Goal: Information Seeking & Learning: Learn about a topic

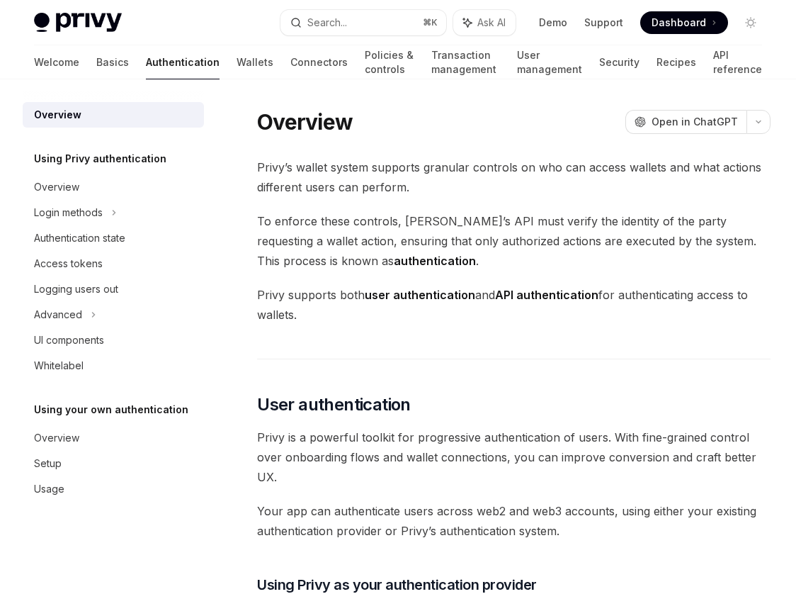
scroll to position [285, 0]
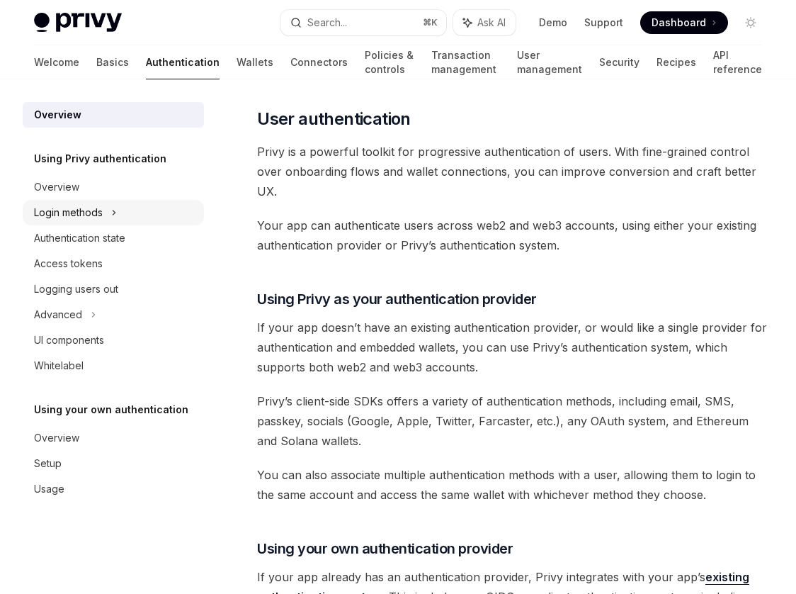
click at [105, 208] on div "Login methods" at bounding box center [113, 213] width 181 height 26
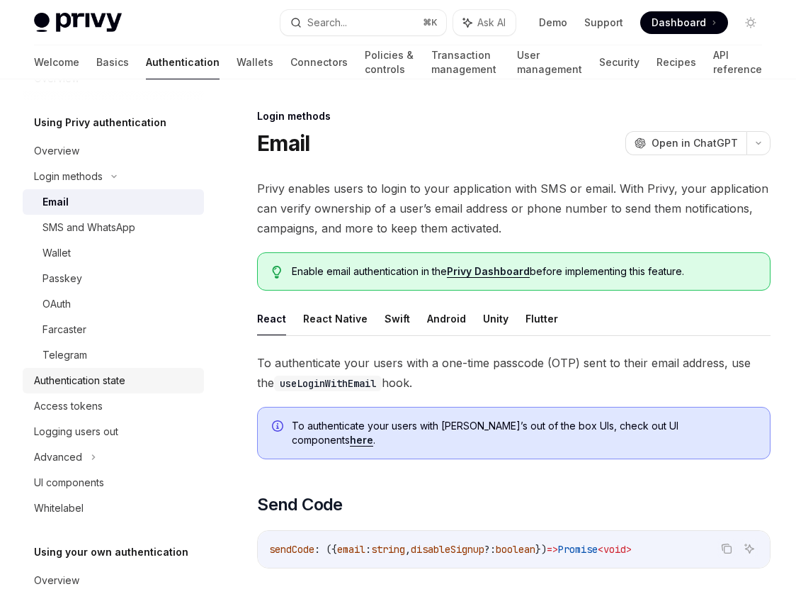
scroll to position [71, 0]
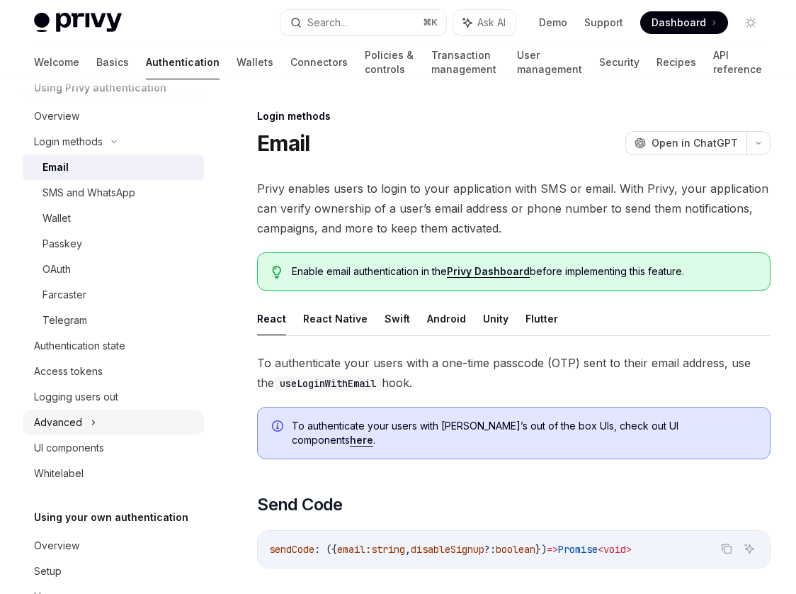
click at [111, 411] on div "Advanced" at bounding box center [113, 422] width 181 height 26
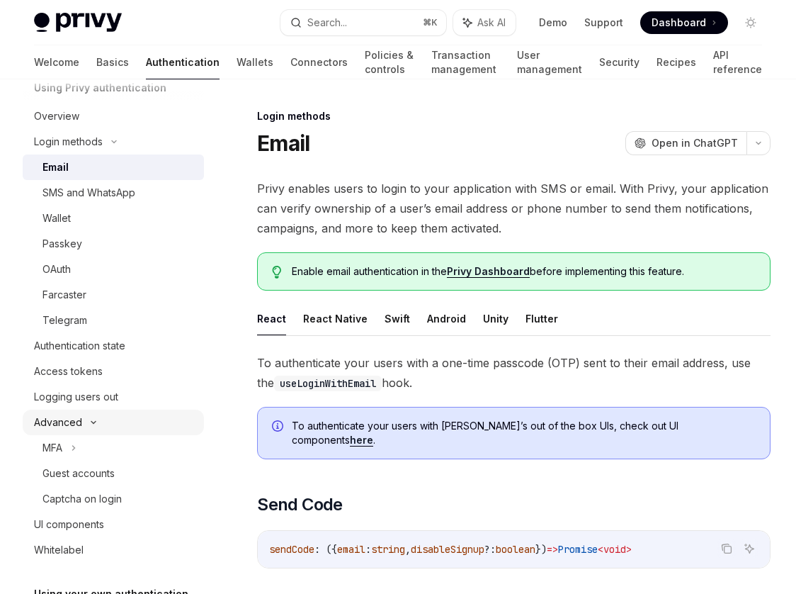
click at [101, 421] on div "Advanced" at bounding box center [113, 422] width 181 height 26
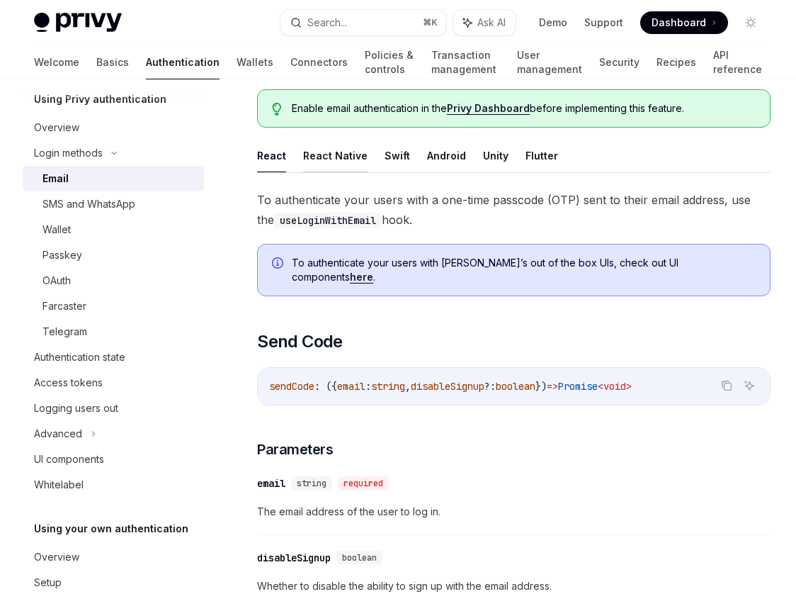
scroll to position [231, 0]
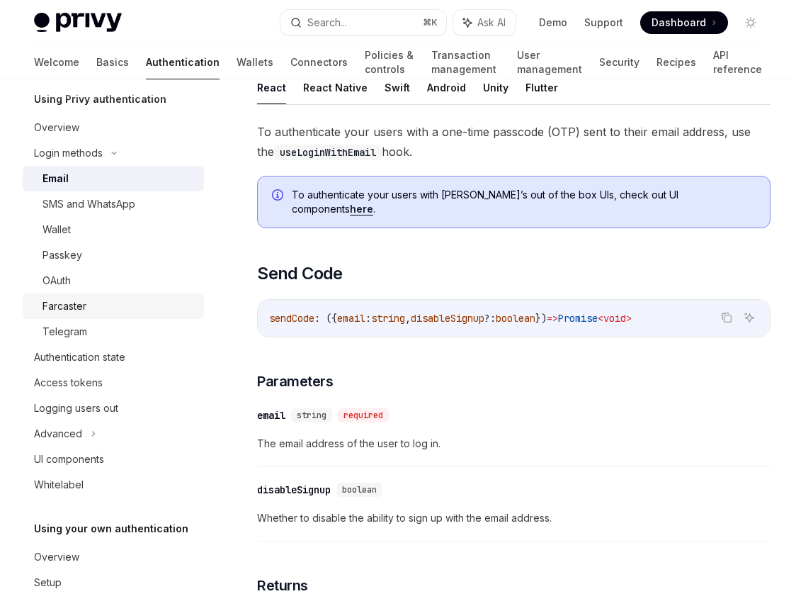
click at [93, 316] on link "Farcaster" at bounding box center [113, 306] width 181 height 26
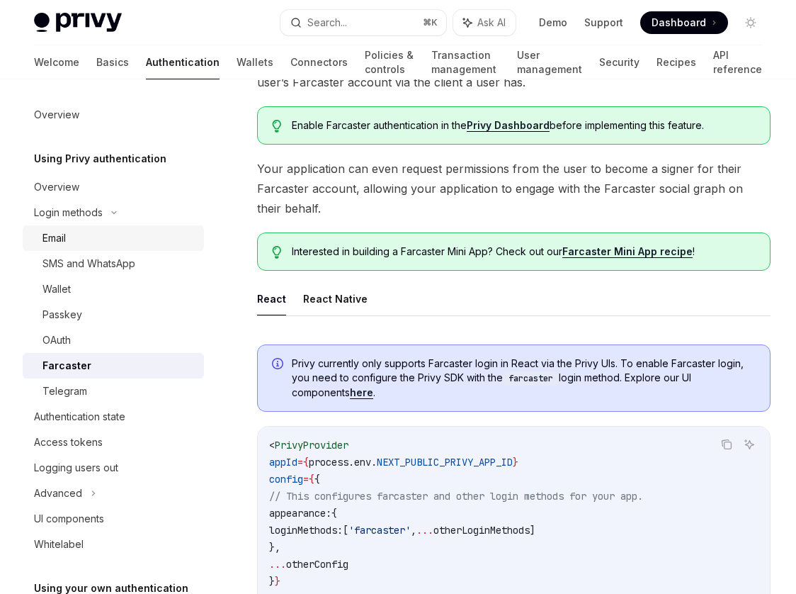
click at [106, 247] on link "Email" at bounding box center [113, 238] width 181 height 26
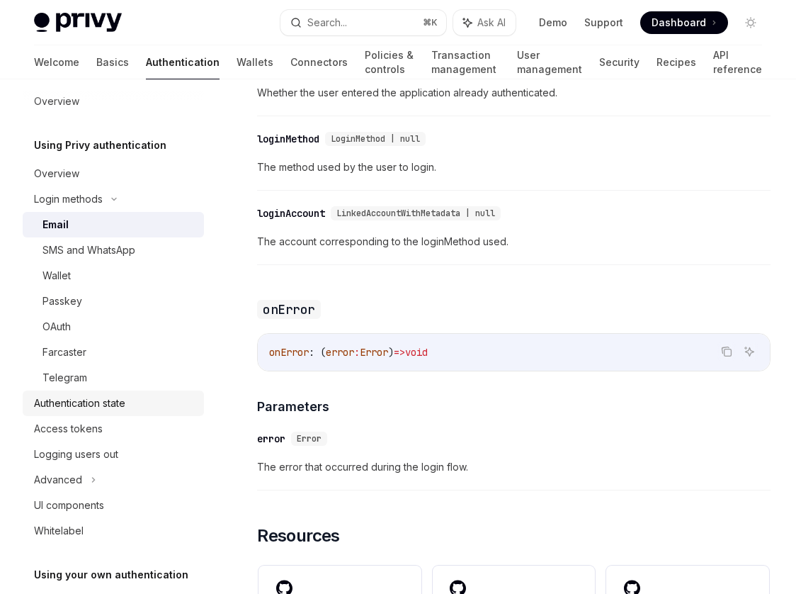
scroll to position [16, 0]
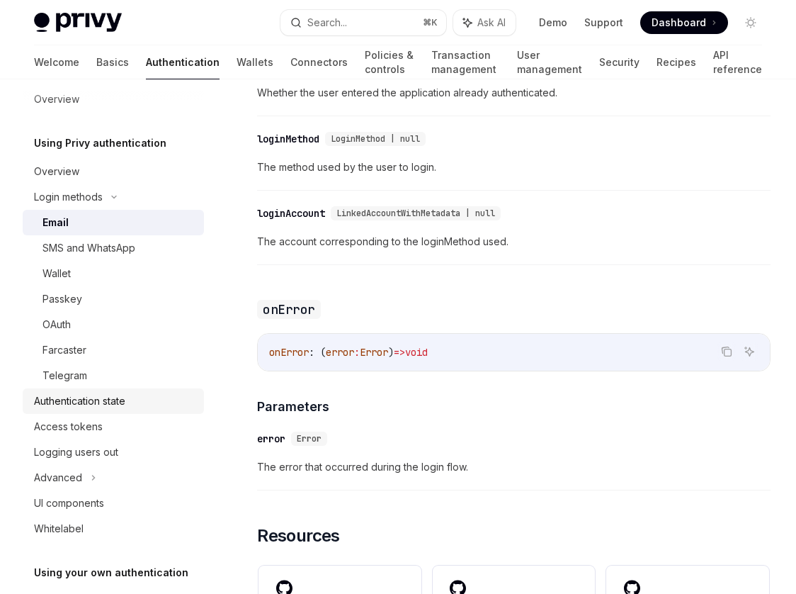
click at [117, 407] on div "Authentication state" at bounding box center [79, 400] width 91 height 17
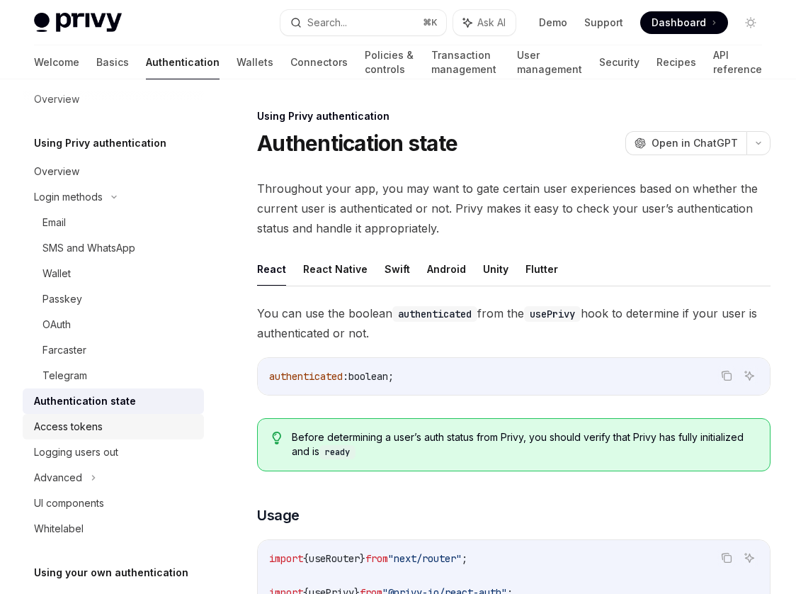
click at [118, 428] on div "Access tokens" at bounding box center [115, 426] width 162 height 17
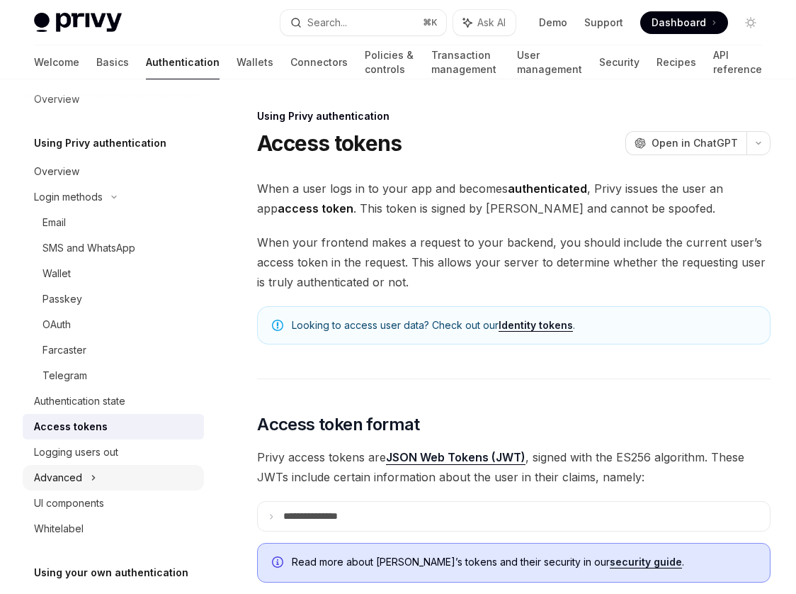
click at [104, 478] on div "Advanced" at bounding box center [113, 478] width 181 height 26
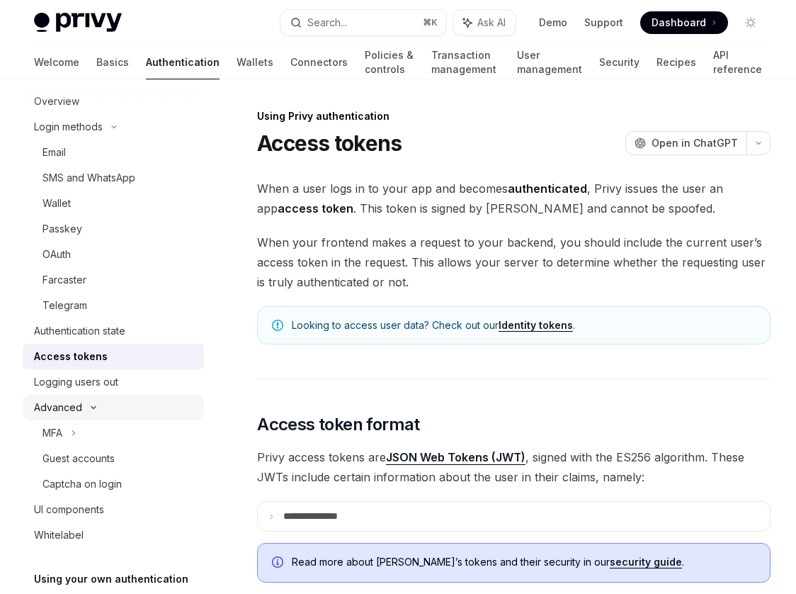
scroll to position [101, 0]
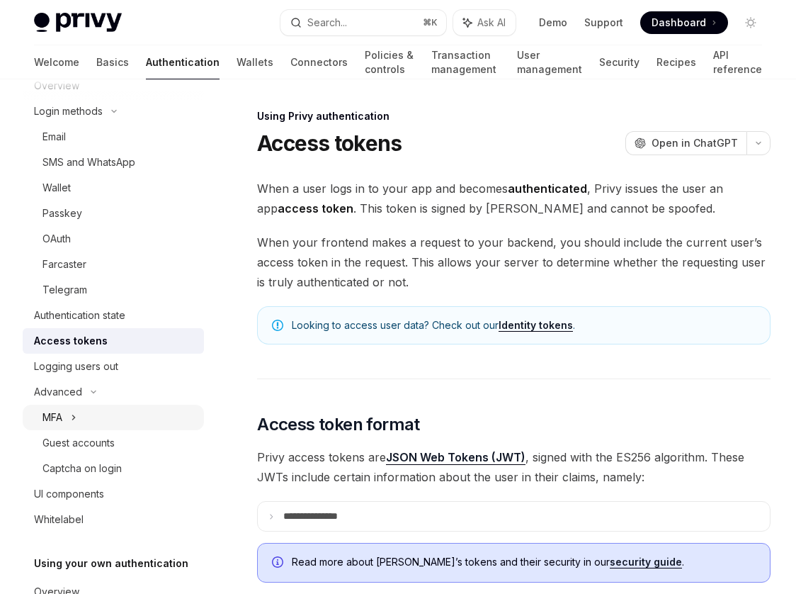
click at [93, 424] on div "MFA" at bounding box center [113, 417] width 181 height 26
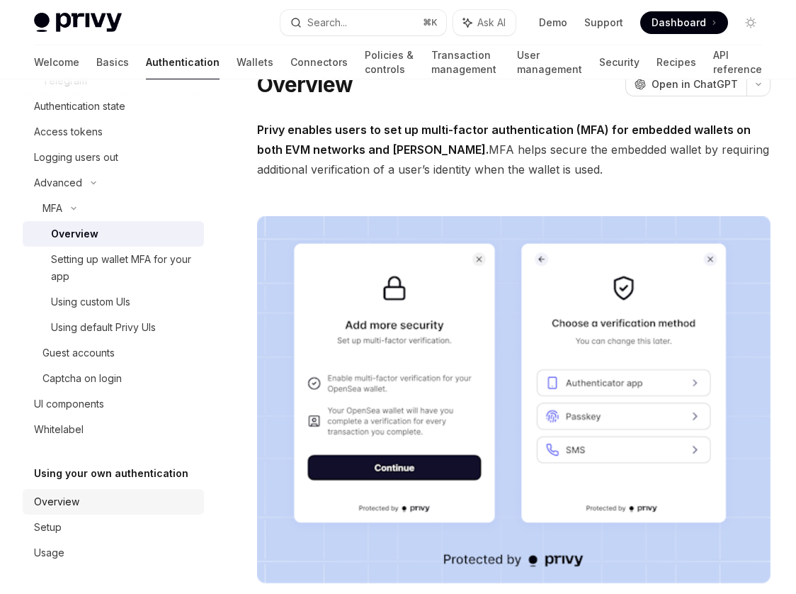
scroll to position [60, 0]
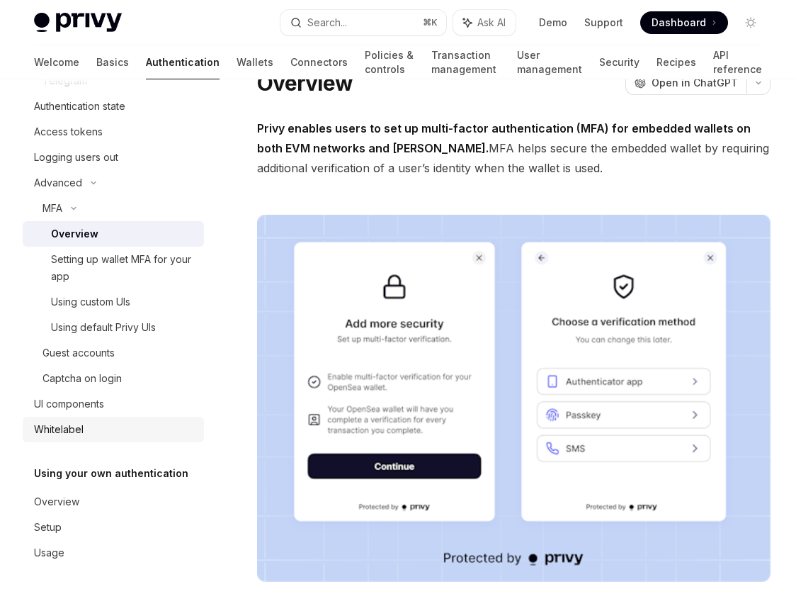
click at [77, 432] on div "Whitelabel" at bounding box center [59, 429] width 50 height 17
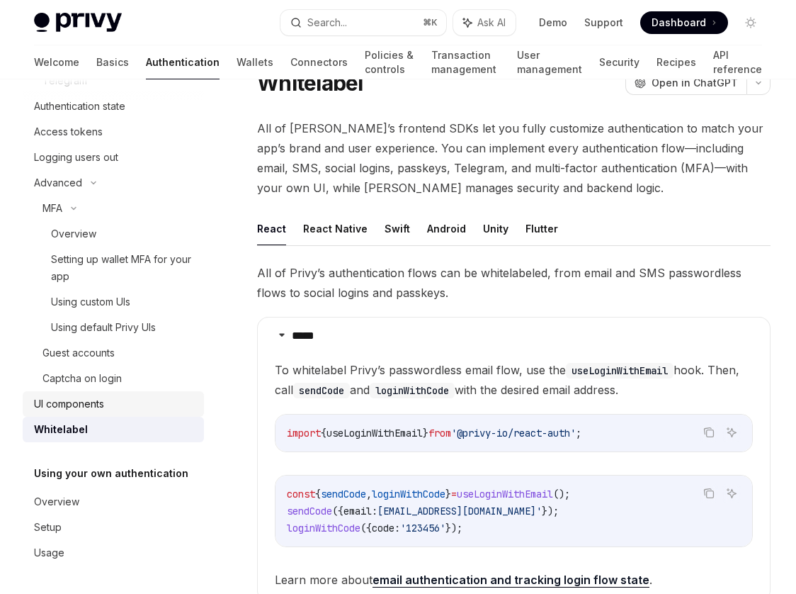
click at [89, 402] on div "UI components" at bounding box center [69, 403] width 70 height 17
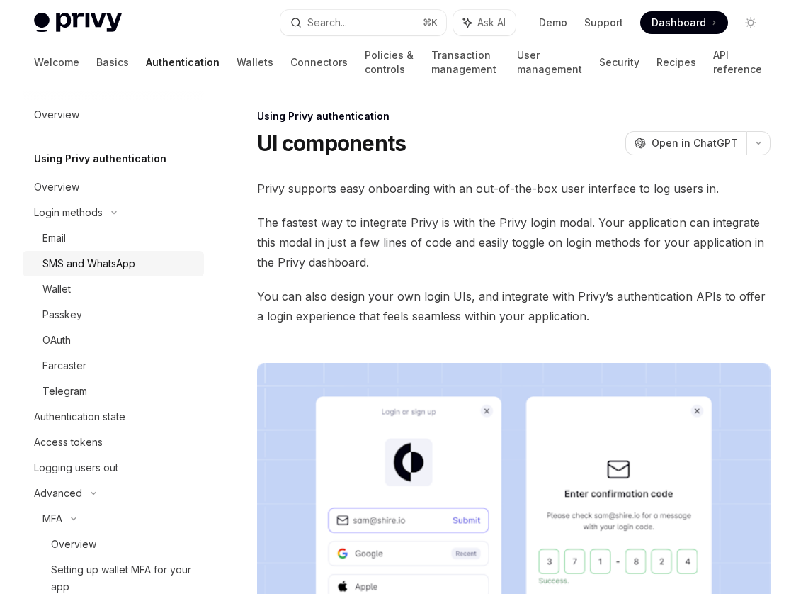
click at [106, 259] on div "SMS and WhatsApp" at bounding box center [89, 263] width 93 height 17
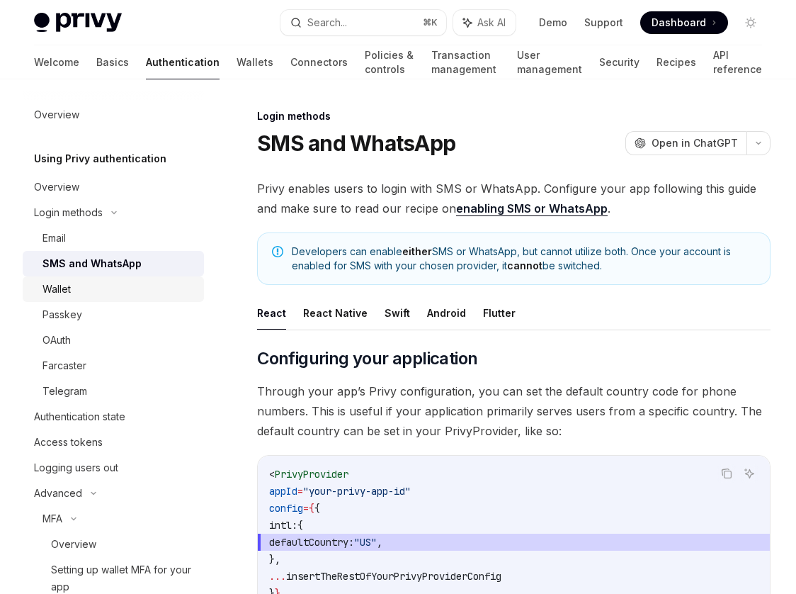
click at [107, 284] on div "Wallet" at bounding box center [119, 289] width 153 height 17
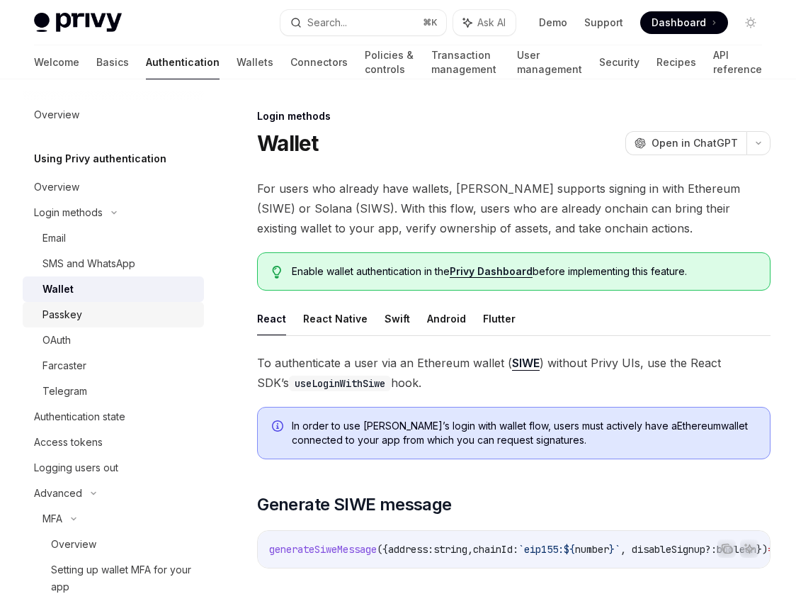
click at [113, 316] on div "Passkey" at bounding box center [119, 314] width 153 height 17
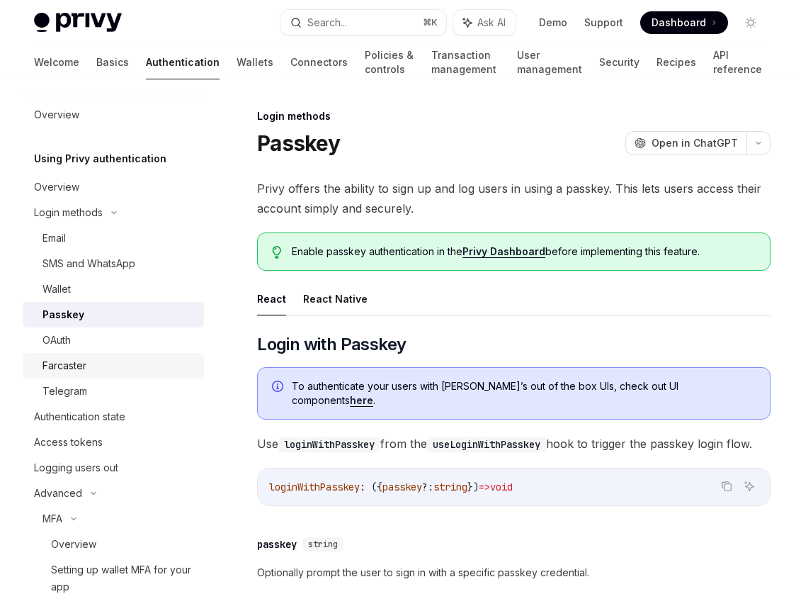
click at [114, 369] on div "Farcaster" at bounding box center [119, 365] width 153 height 17
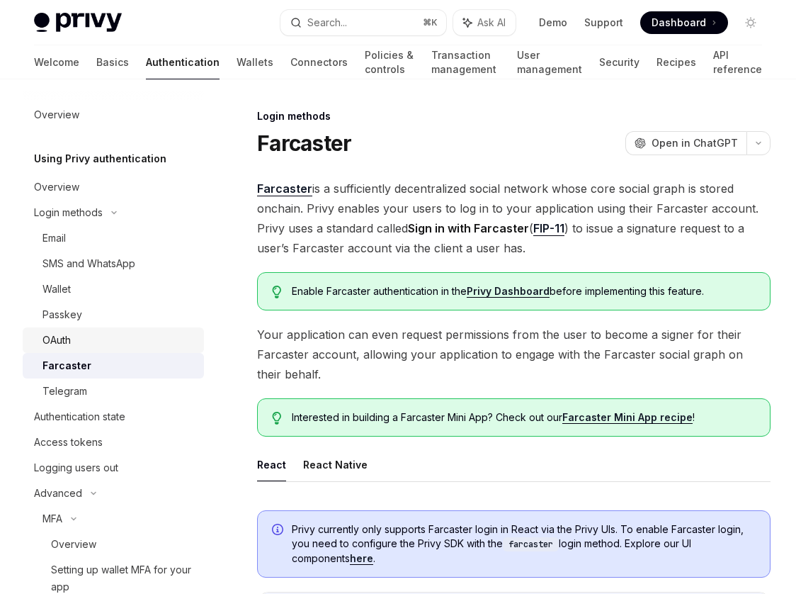
click at [101, 341] on div "OAuth" at bounding box center [119, 340] width 153 height 17
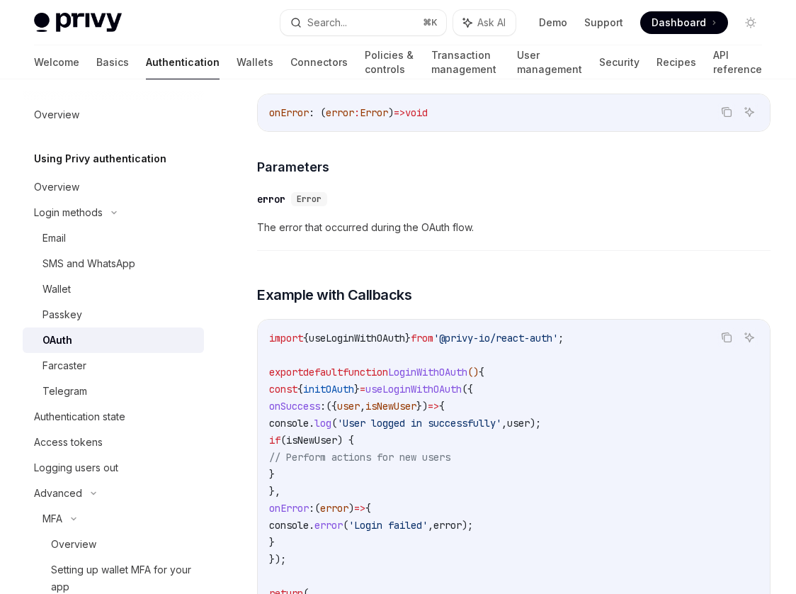
scroll to position [2383, 0]
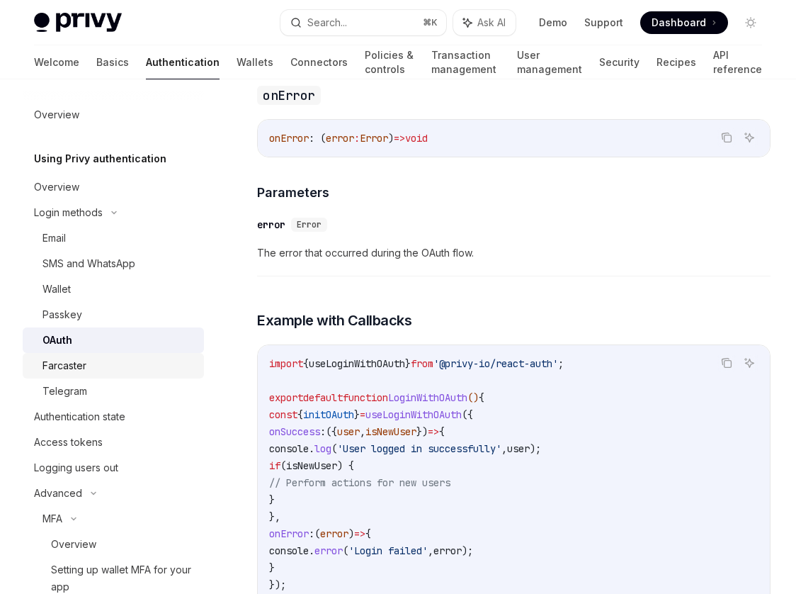
click at [110, 376] on link "Farcaster" at bounding box center [113, 366] width 181 height 26
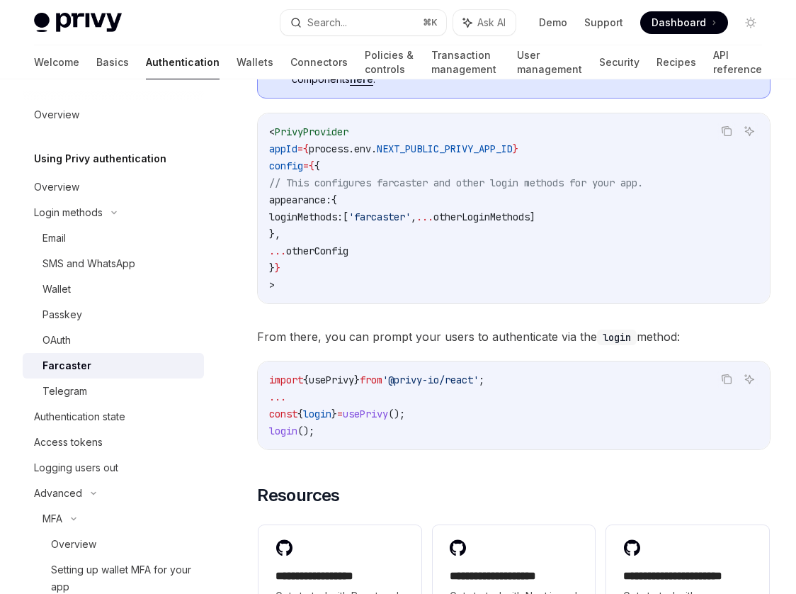
scroll to position [440, 0]
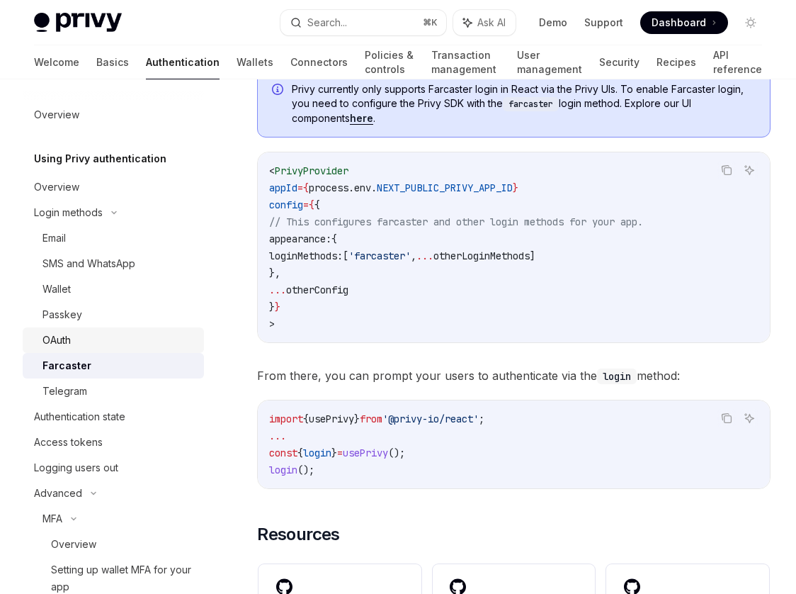
click at [71, 348] on div "OAuth" at bounding box center [57, 340] width 28 height 17
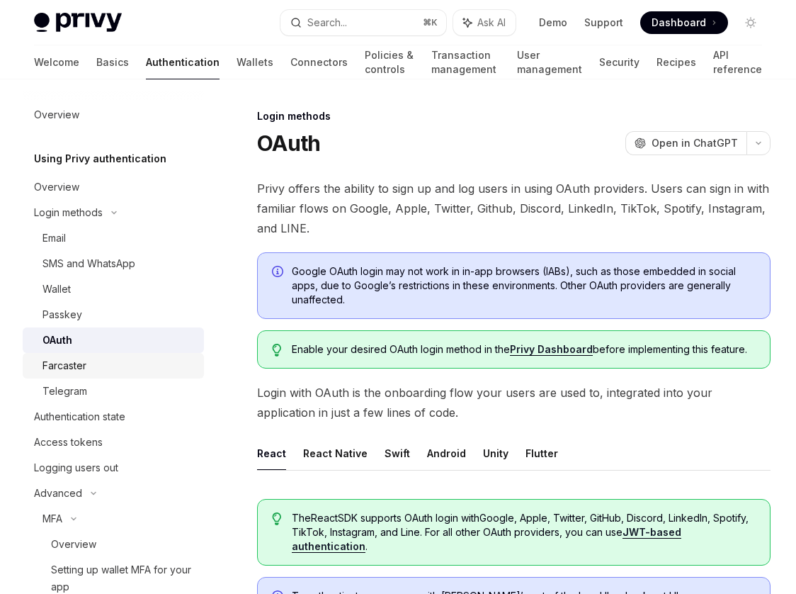
click at [95, 362] on div "Farcaster" at bounding box center [119, 365] width 153 height 17
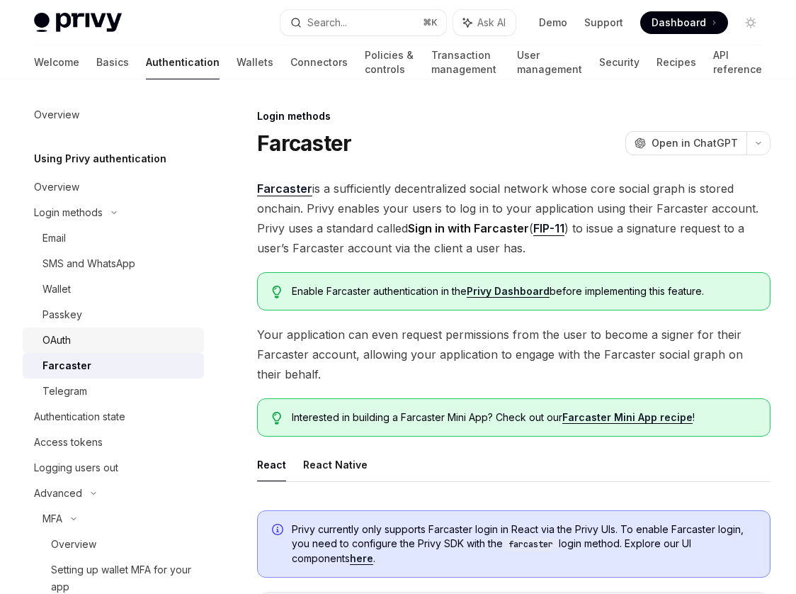
click at [89, 346] on div "OAuth" at bounding box center [119, 340] width 153 height 17
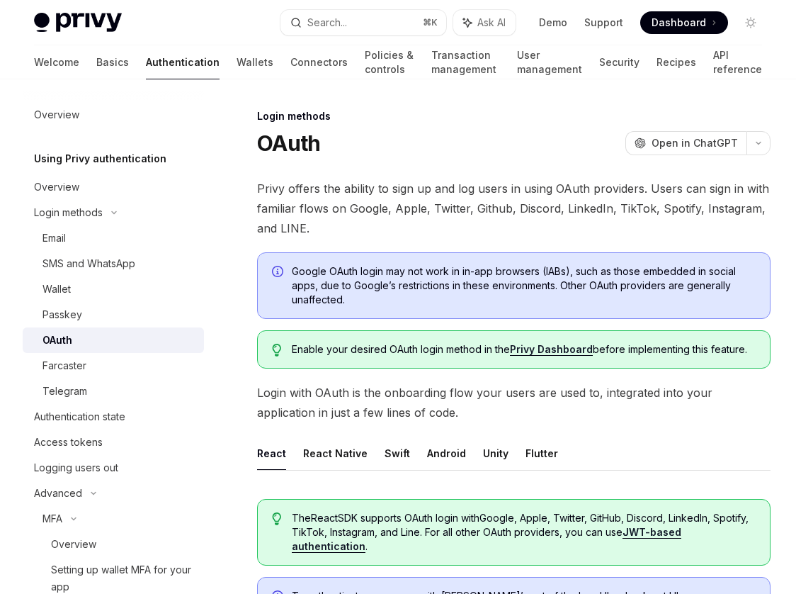
type textarea "*"
